Goal: Find specific page/section: Find specific page/section

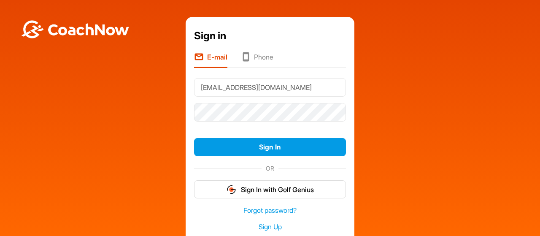
click at [278, 150] on button "Sign In" at bounding box center [270, 147] width 152 height 18
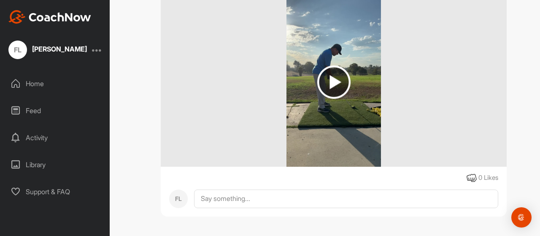
scroll to position [135, 0]
click at [328, 79] on img at bounding box center [333, 81] width 33 height 33
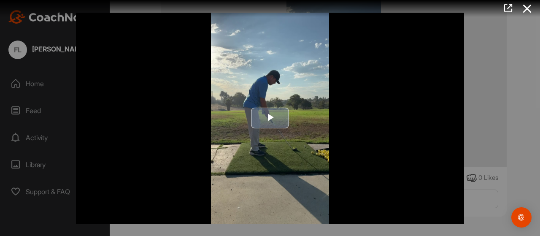
click at [270, 118] on span "Video Player" at bounding box center [270, 118] width 0 height 0
